Goal: Find specific page/section: Find specific page/section

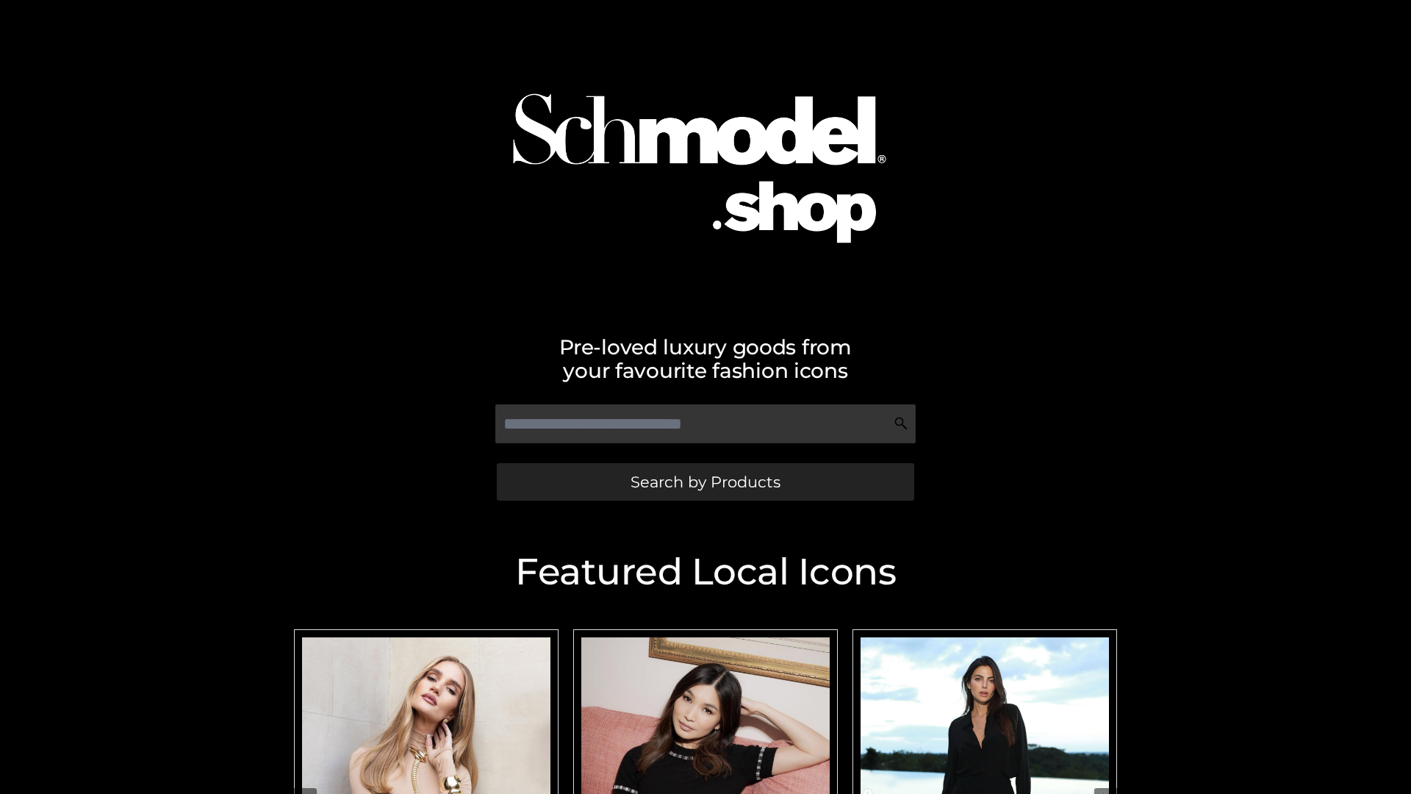
click at [705, 481] on span "Search by Products" at bounding box center [706, 481] width 150 height 15
